Goal: Information Seeking & Learning: Learn about a topic

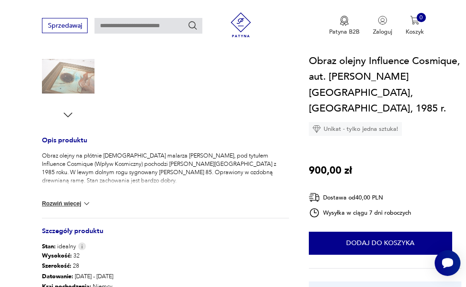
scroll to position [296, 0]
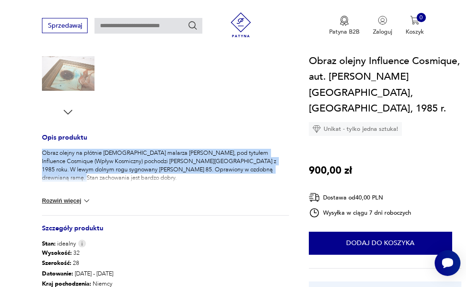
drag, startPoint x: 242, startPoint y: 132, endPoint x: 248, endPoint y: 163, distance: 32.0
click at [248, 163] on div "Opis produktu Obraz olejny na płótnie [DEMOGRAPHIC_DATA] malarza [PERSON_NAME],…" at bounding box center [165, 262] width 247 height 254
click at [247, 163] on p "Obraz olejny na płótnie [DEMOGRAPHIC_DATA] malarza [PERSON_NAME], pod tytułem I…" at bounding box center [165, 165] width 247 height 33
drag, startPoint x: 247, startPoint y: 163, endPoint x: 238, endPoint y: 141, distance: 24.0
click at [238, 141] on div "Opis produktu Obraz olejny na płótnie [DEMOGRAPHIC_DATA] malarza [PERSON_NAME],…" at bounding box center [165, 262] width 247 height 254
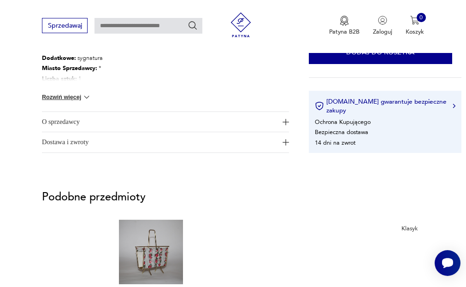
scroll to position [536, 0]
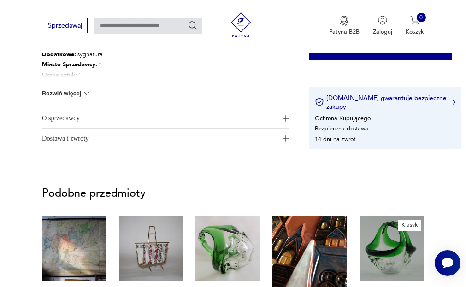
click at [284, 115] on img "button" at bounding box center [286, 118] width 6 height 6
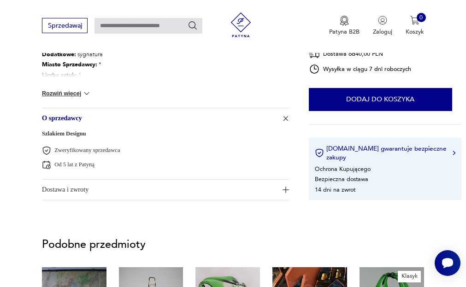
click at [284, 114] on img "button" at bounding box center [285, 118] width 9 height 9
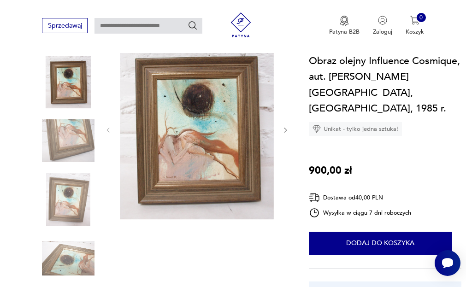
scroll to position [106, 0]
